Goal: Find specific page/section: Find specific page/section

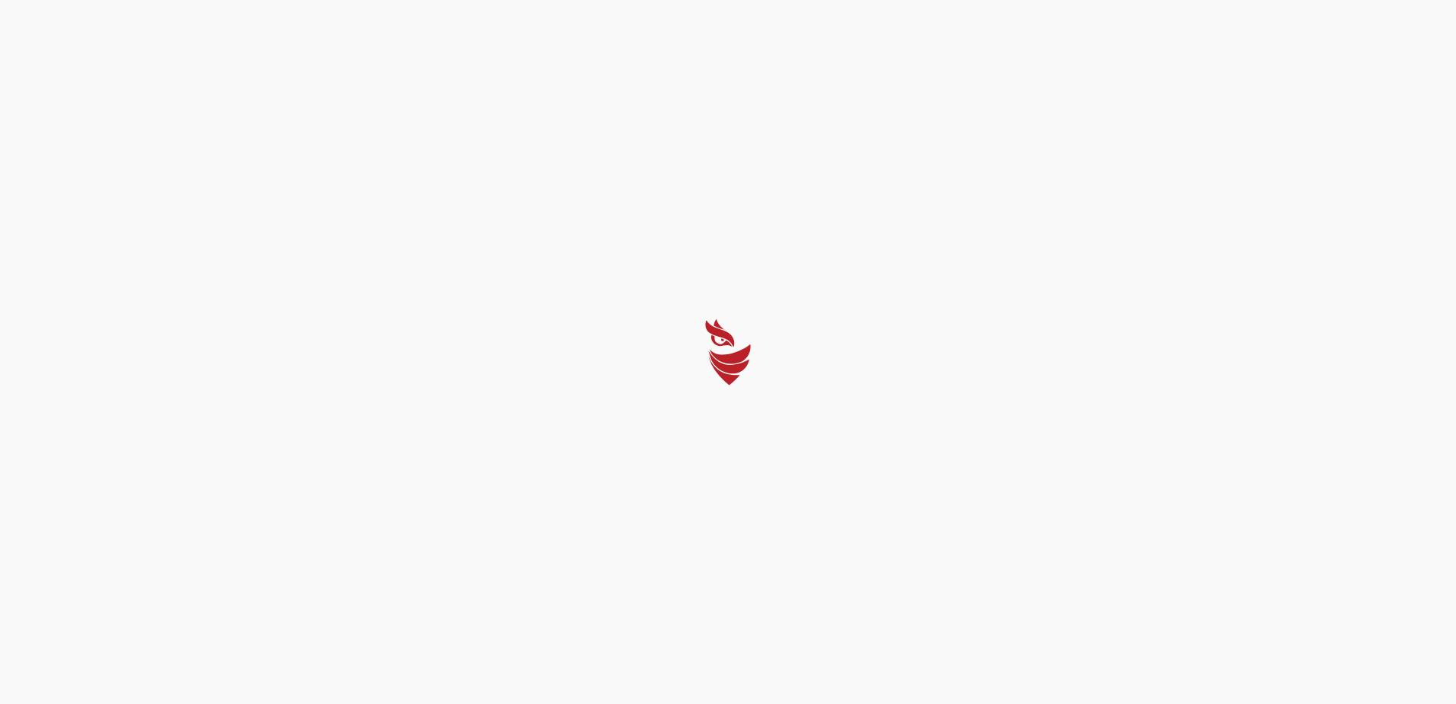
select select "English"
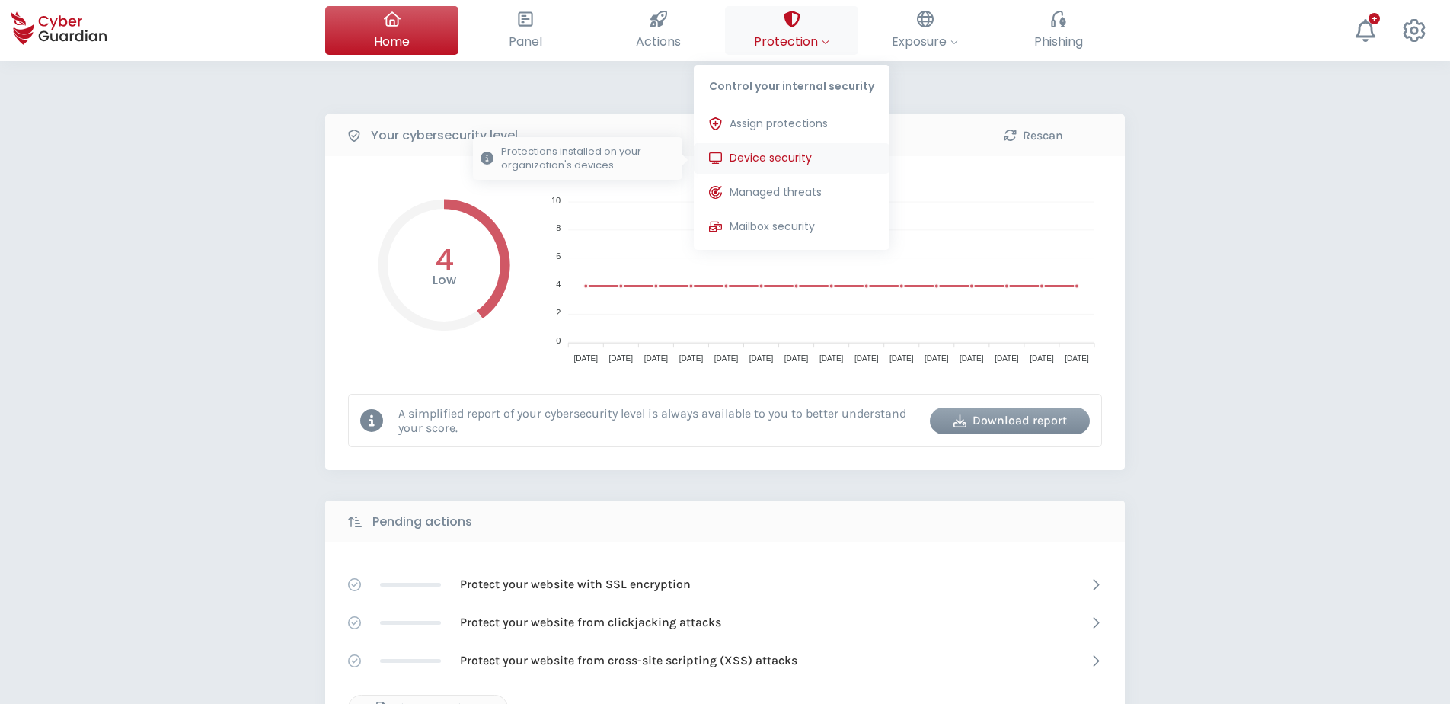
click at [780, 152] on span "Device security" at bounding box center [771, 158] width 82 height 16
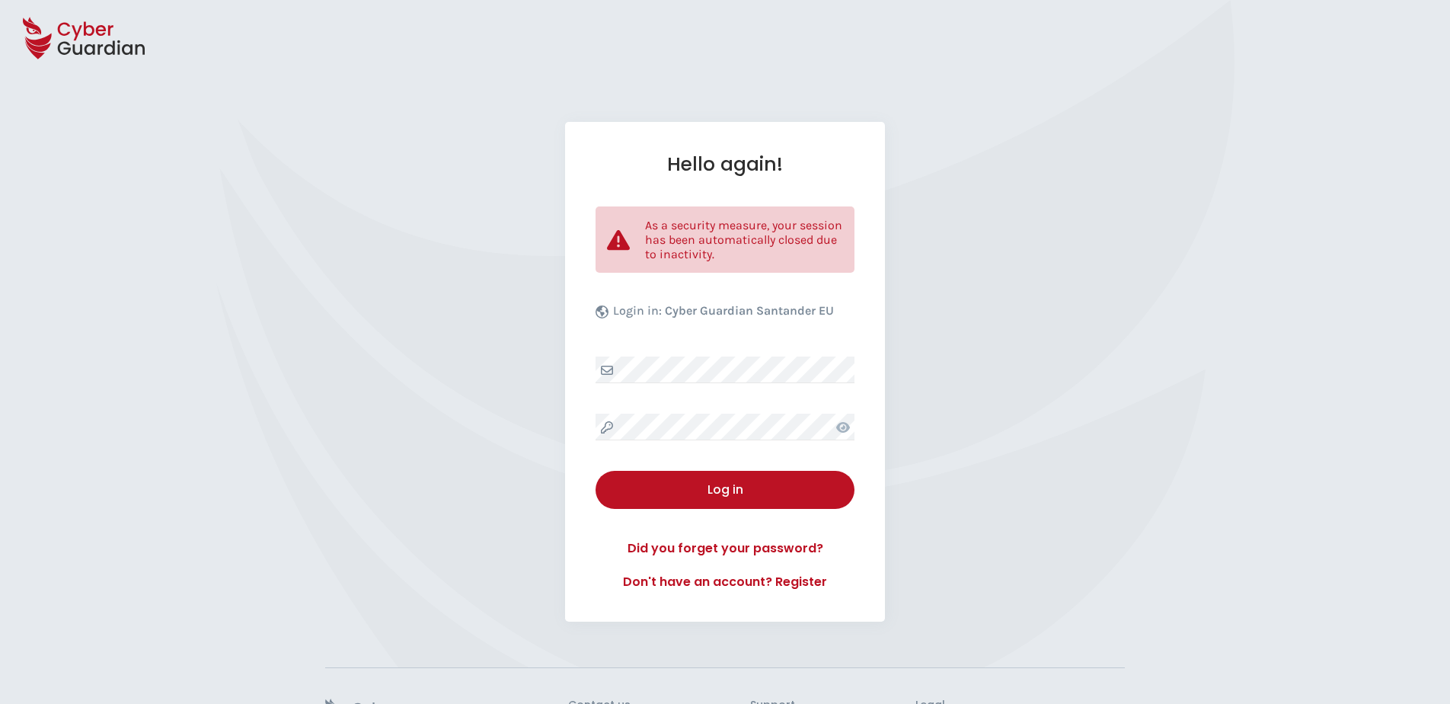
select select "English"
